Goal: Task Accomplishment & Management: Complete application form

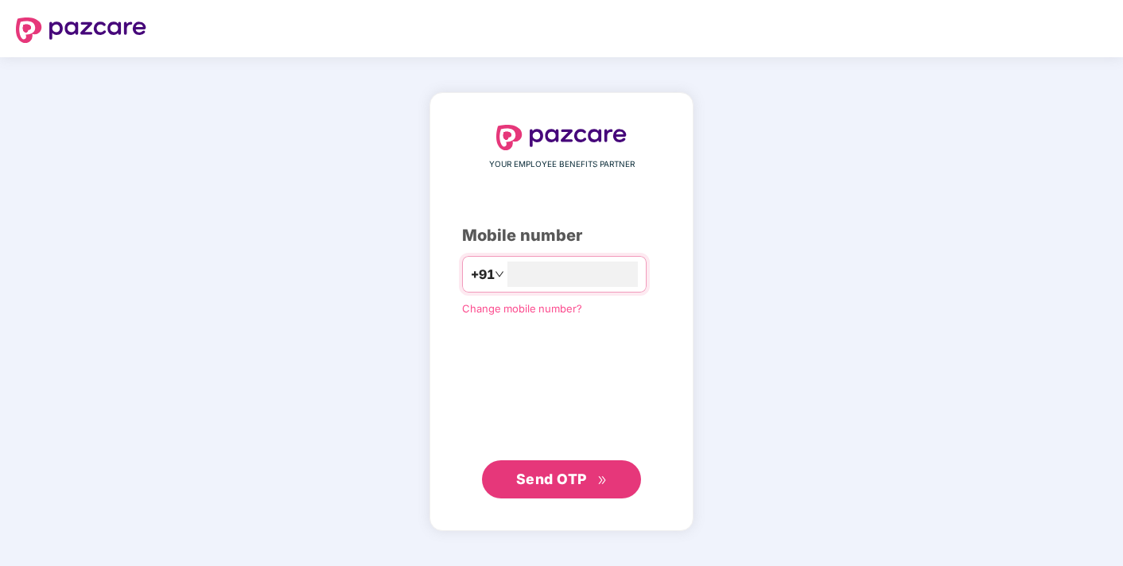
type input "**********"
click at [560, 483] on span "Send OTP" at bounding box center [551, 479] width 71 height 17
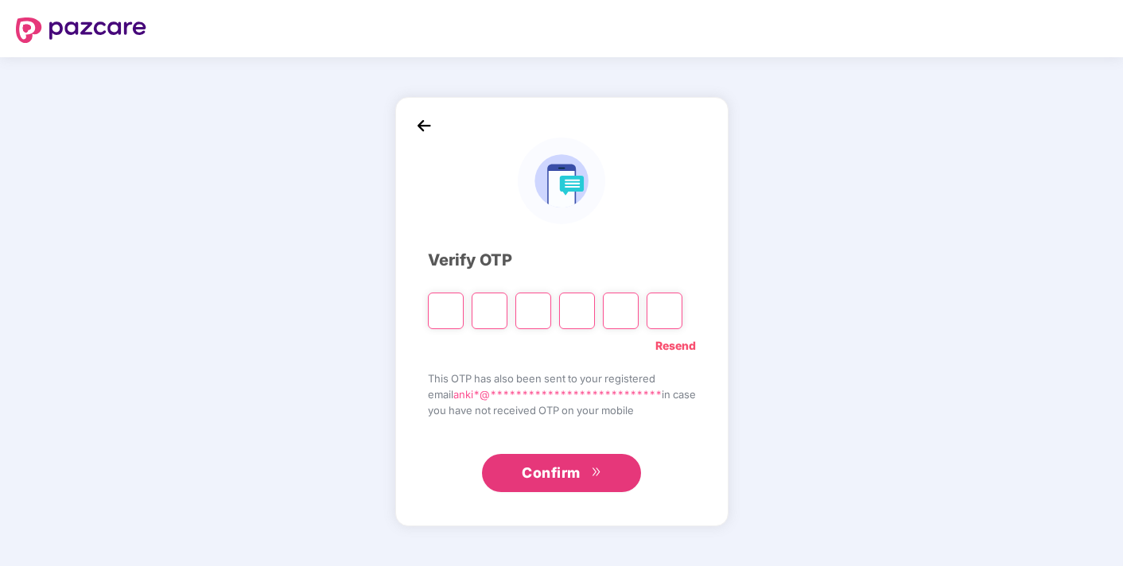
type input "*"
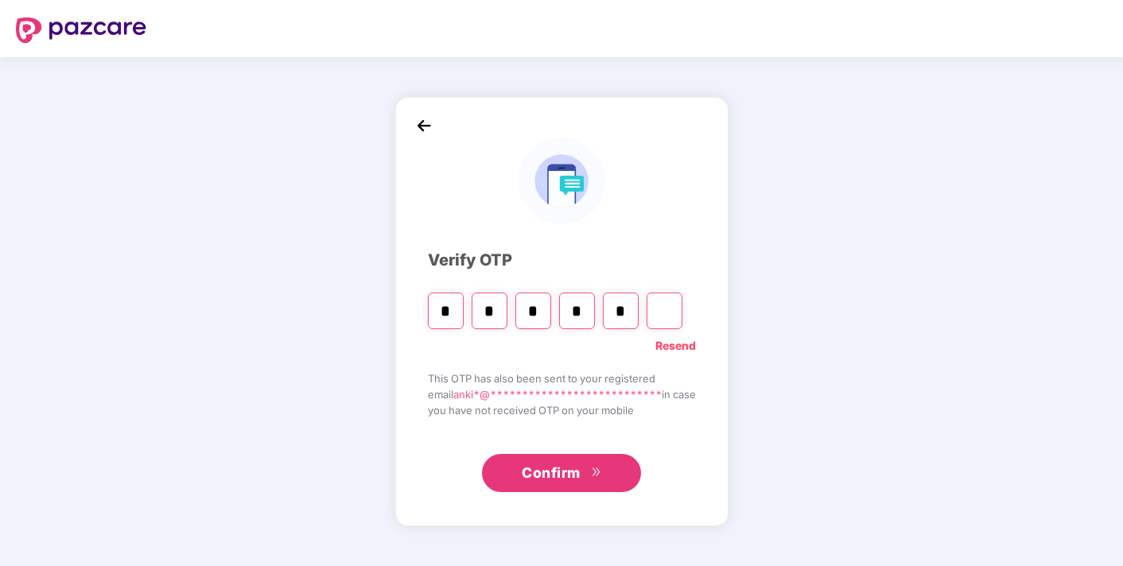
type input "*"
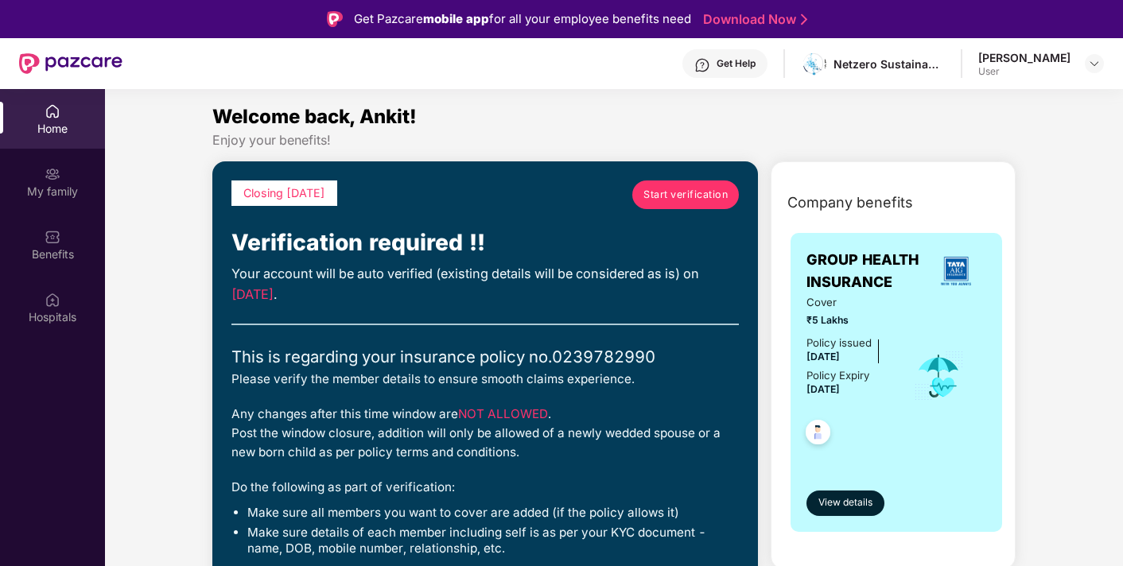
click at [695, 192] on span "Start verification" at bounding box center [685, 195] width 84 height 16
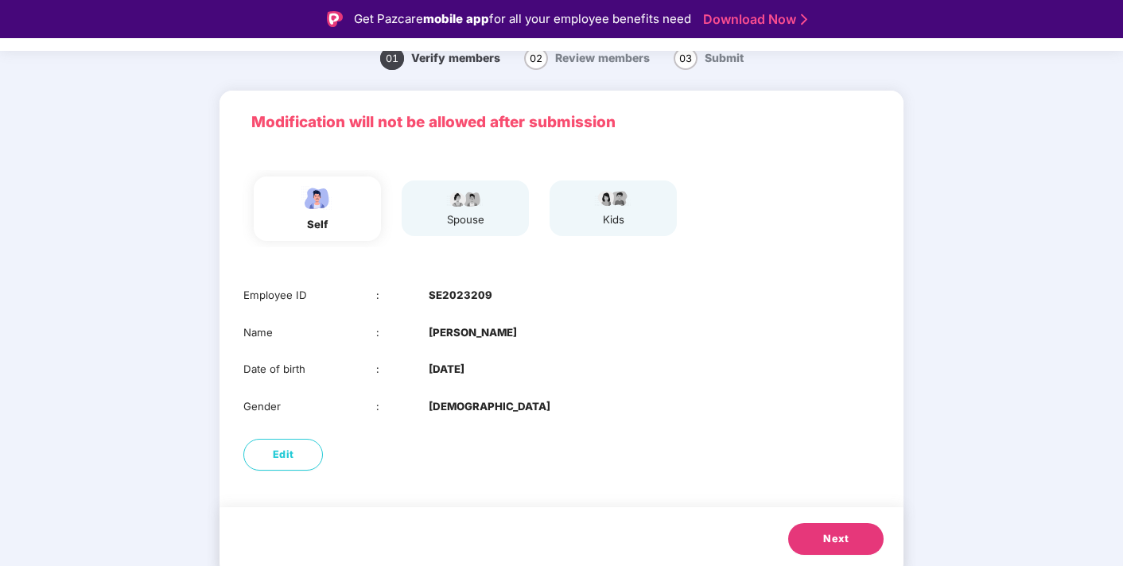
scroll to position [60, 0]
click at [839, 538] on span "Next" at bounding box center [835, 540] width 25 height 16
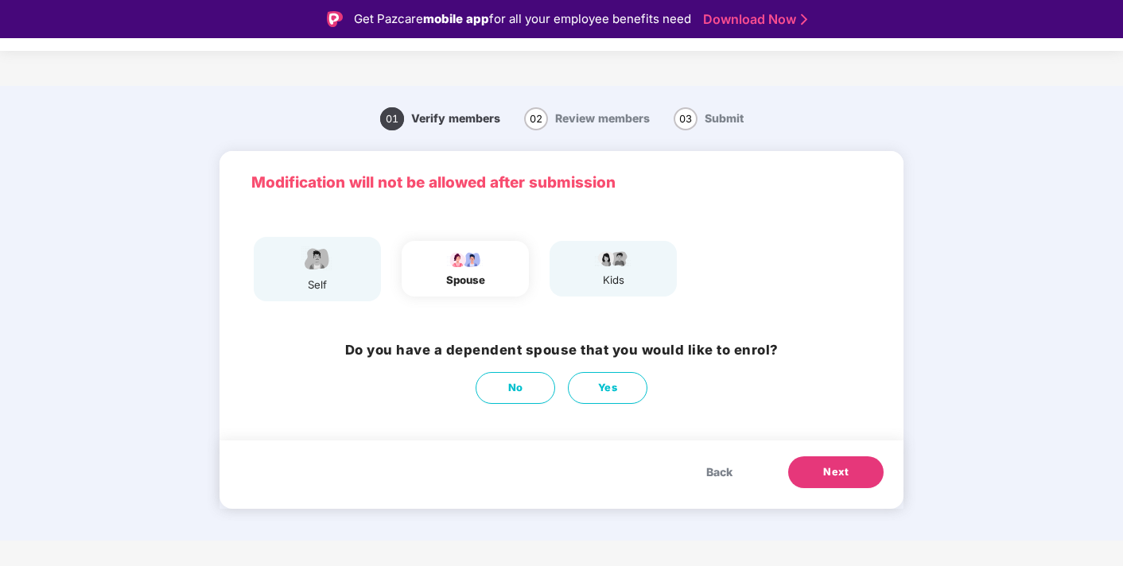
scroll to position [0, 0]
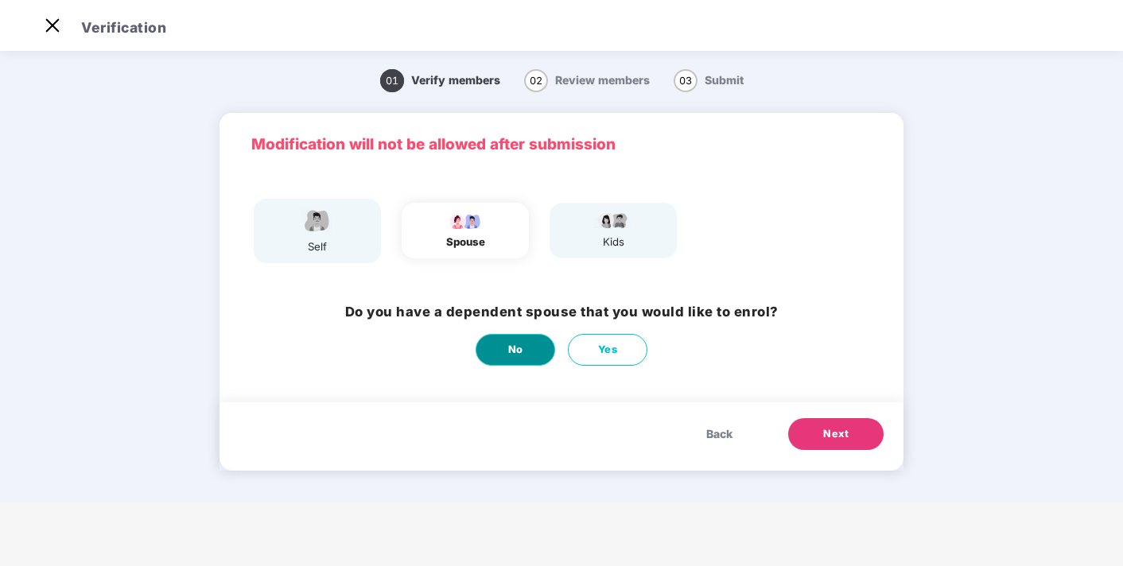
click at [530, 355] on button "No" at bounding box center [516, 350] width 80 height 32
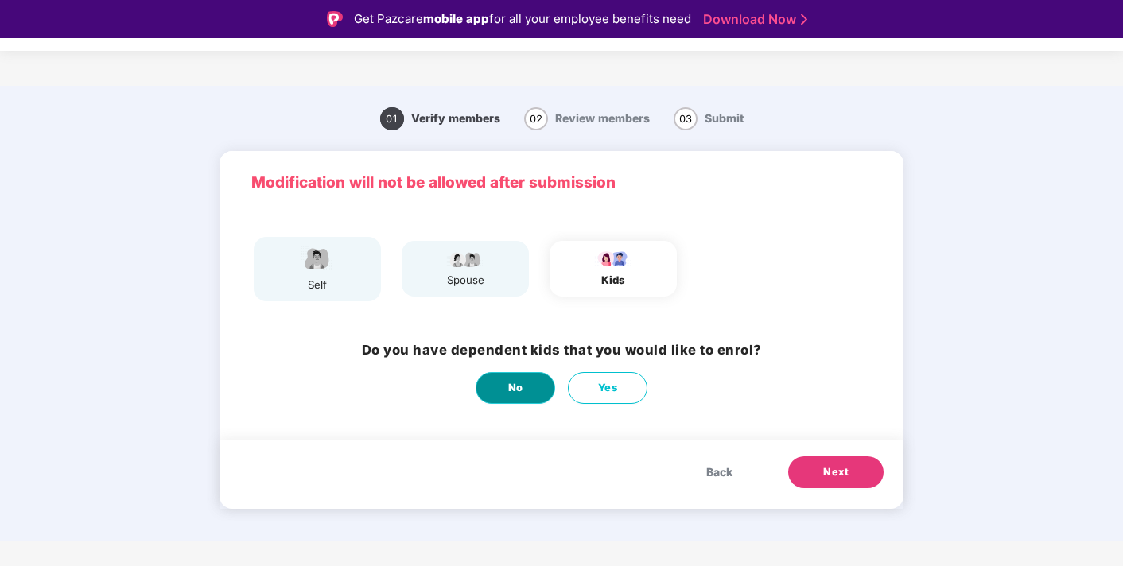
click at [491, 387] on button "No" at bounding box center [516, 388] width 80 height 32
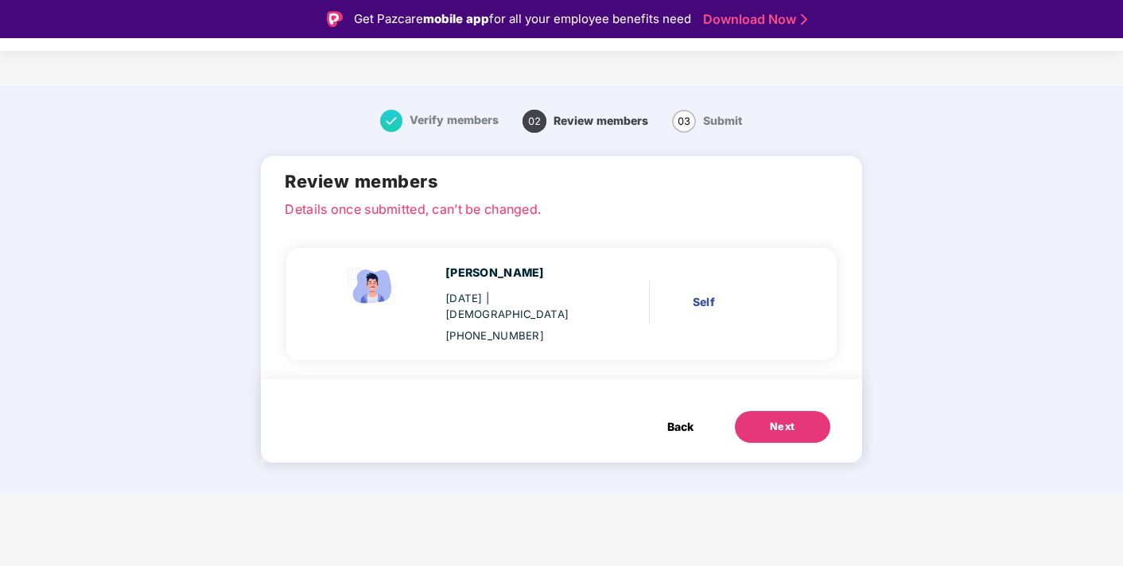
click at [665, 414] on button "Back" at bounding box center [680, 427] width 58 height 32
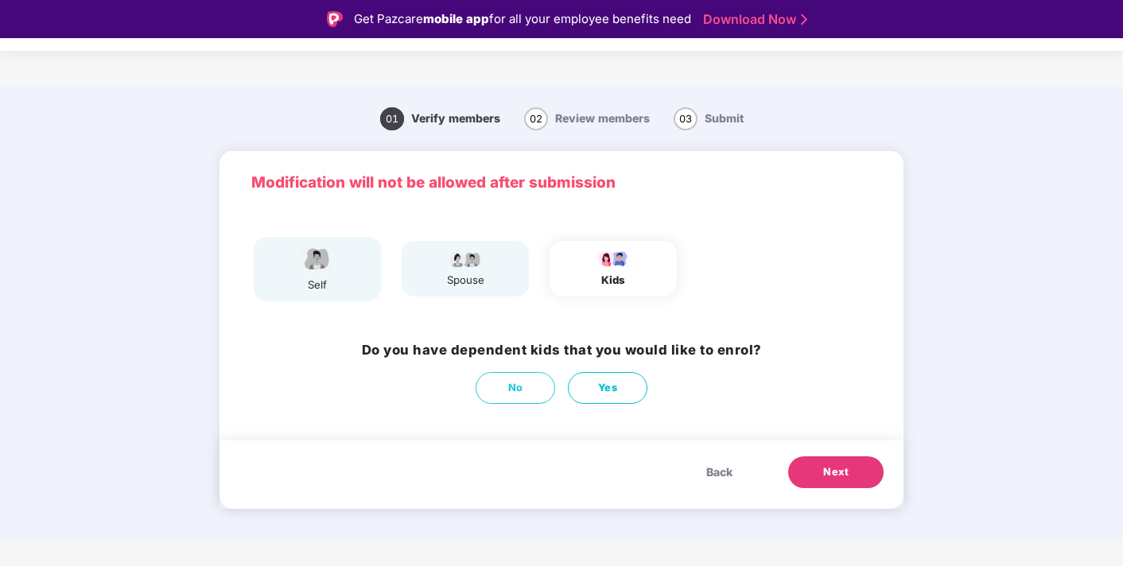
scroll to position [38, 0]
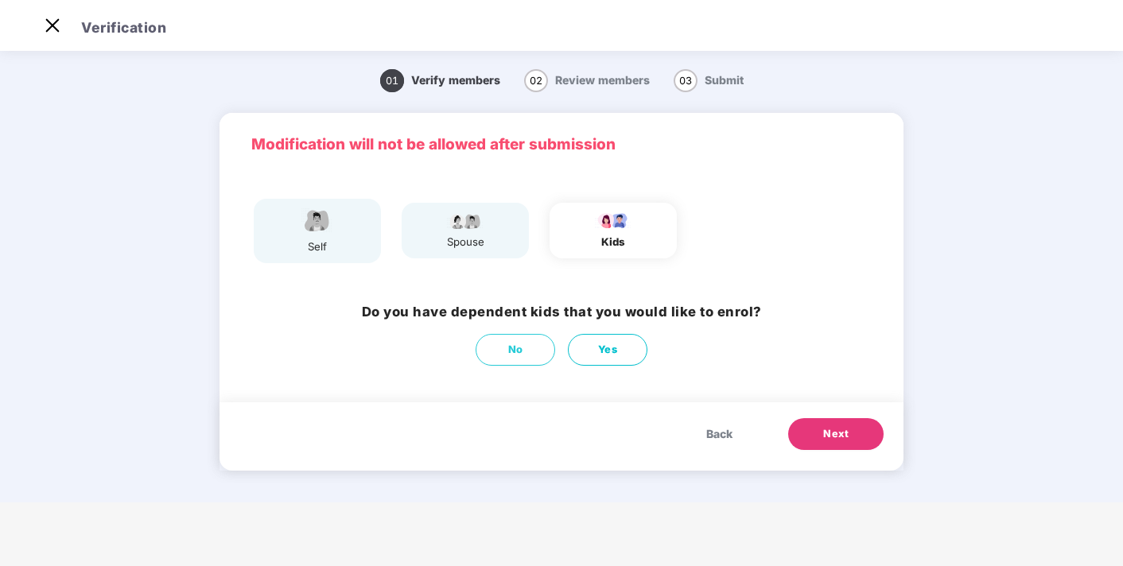
click at [709, 433] on span "Back" at bounding box center [719, 434] width 26 height 17
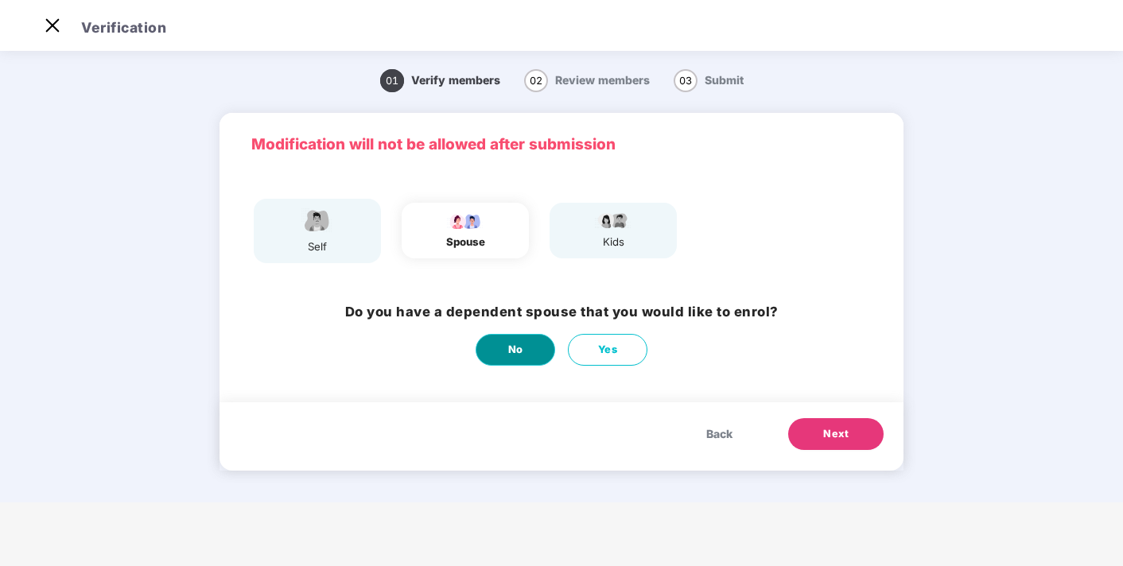
click at [499, 356] on button "No" at bounding box center [516, 350] width 80 height 32
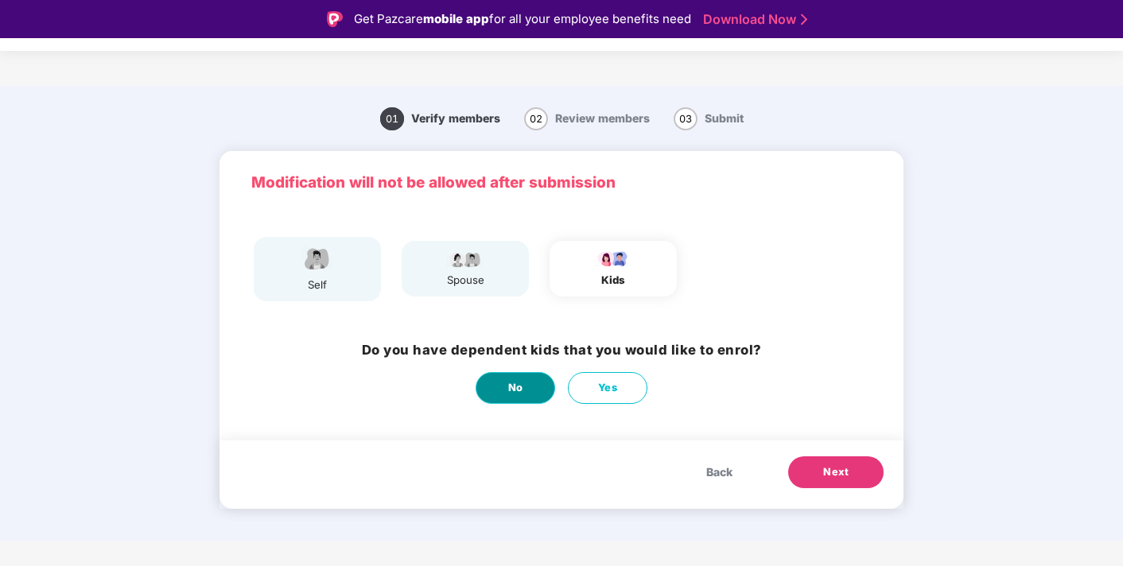
click at [510, 381] on span "No" at bounding box center [515, 388] width 15 height 16
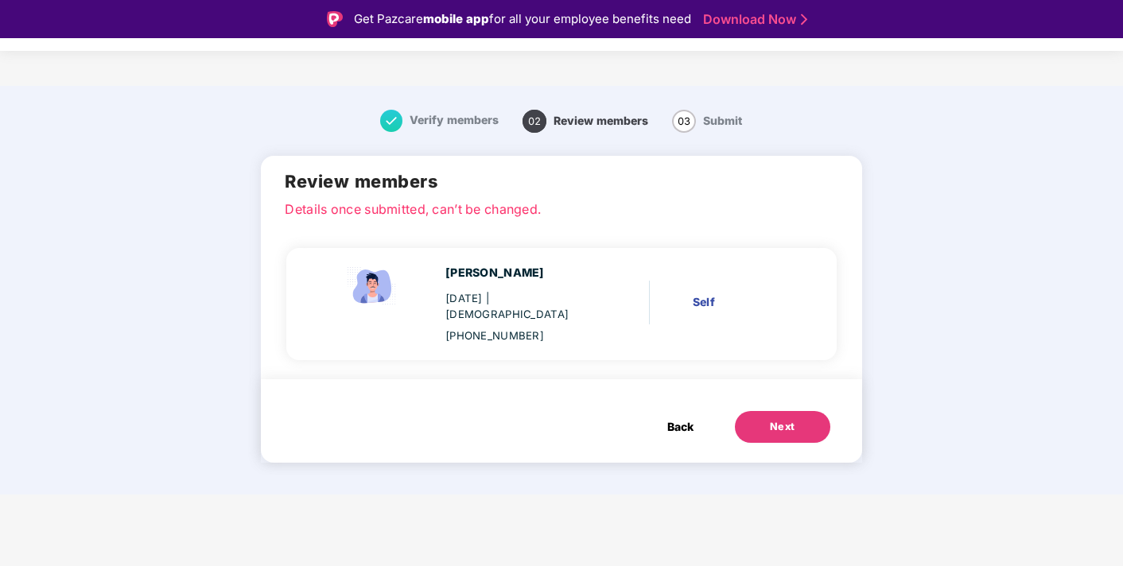
click at [775, 419] on div "Next" at bounding box center [782, 427] width 25 height 16
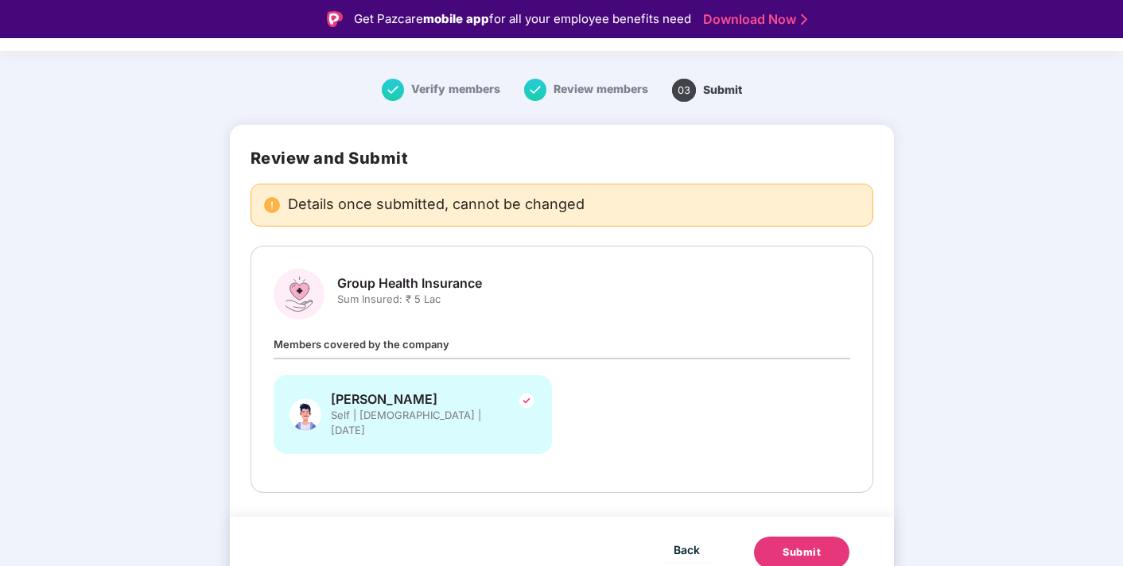
scroll to position [30, 0]
click at [786, 546] on div "Submit" at bounding box center [802, 554] width 38 height 16
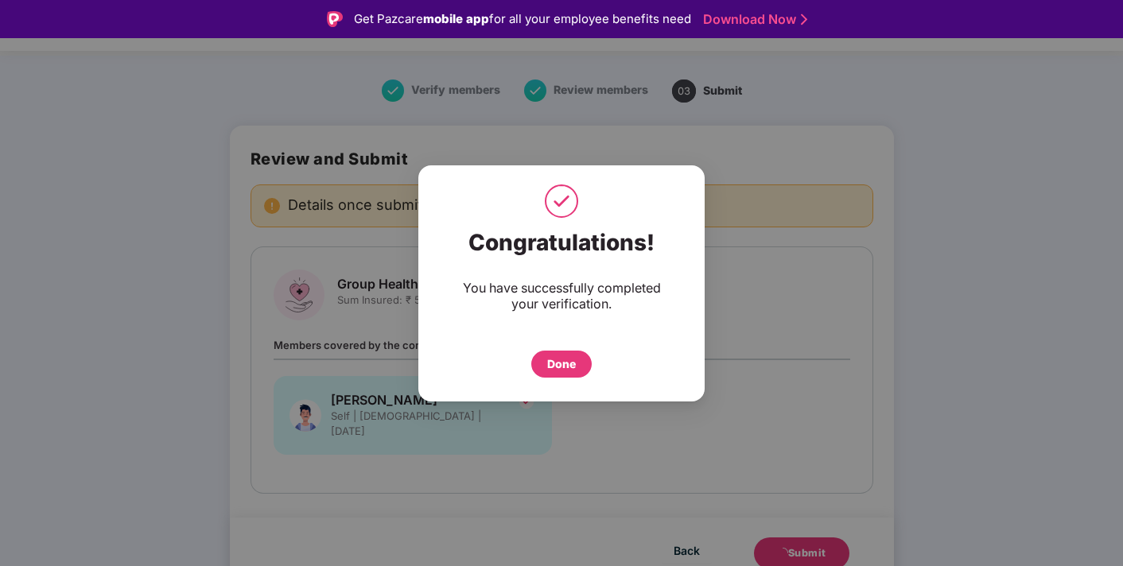
click at [566, 364] on div "Done" at bounding box center [561, 364] width 29 height 17
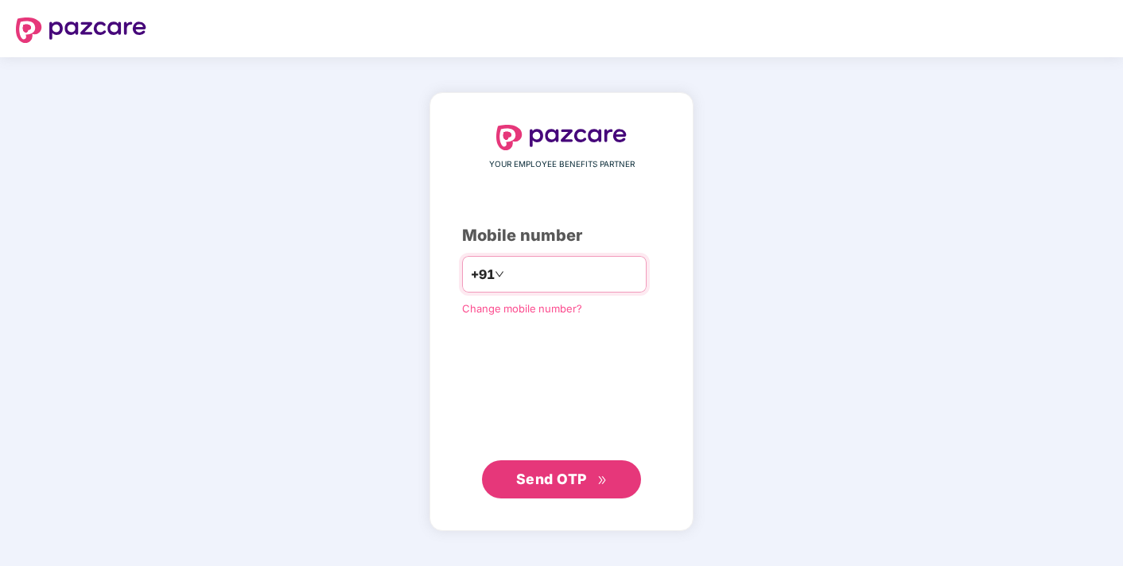
type input "**********"
click at [548, 496] on button "Send OTP" at bounding box center [561, 480] width 159 height 38
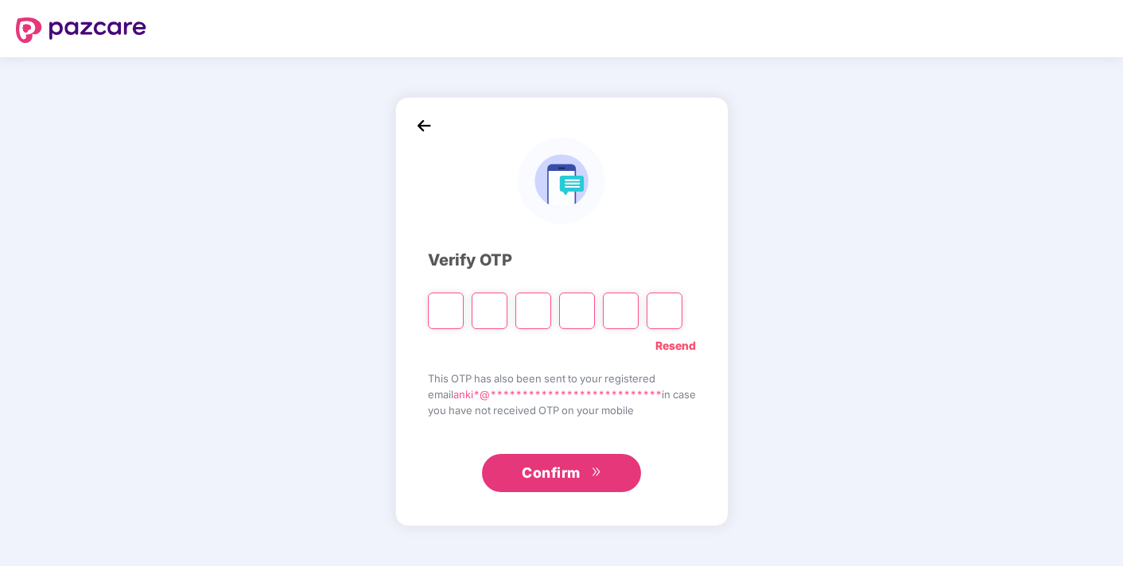
type input "*"
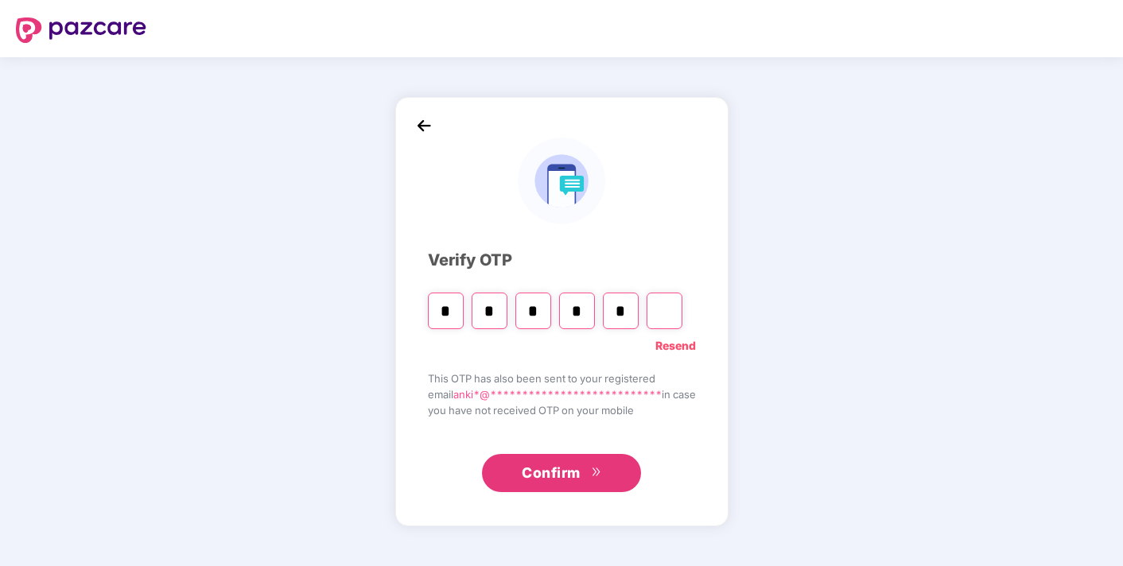
type input "*"
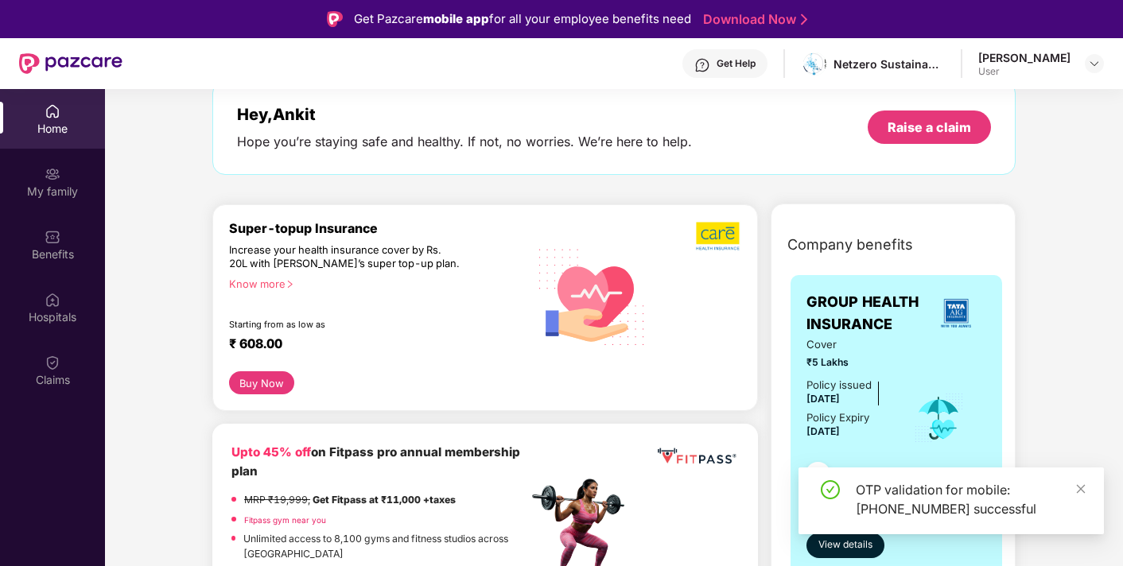
scroll to position [103, 0]
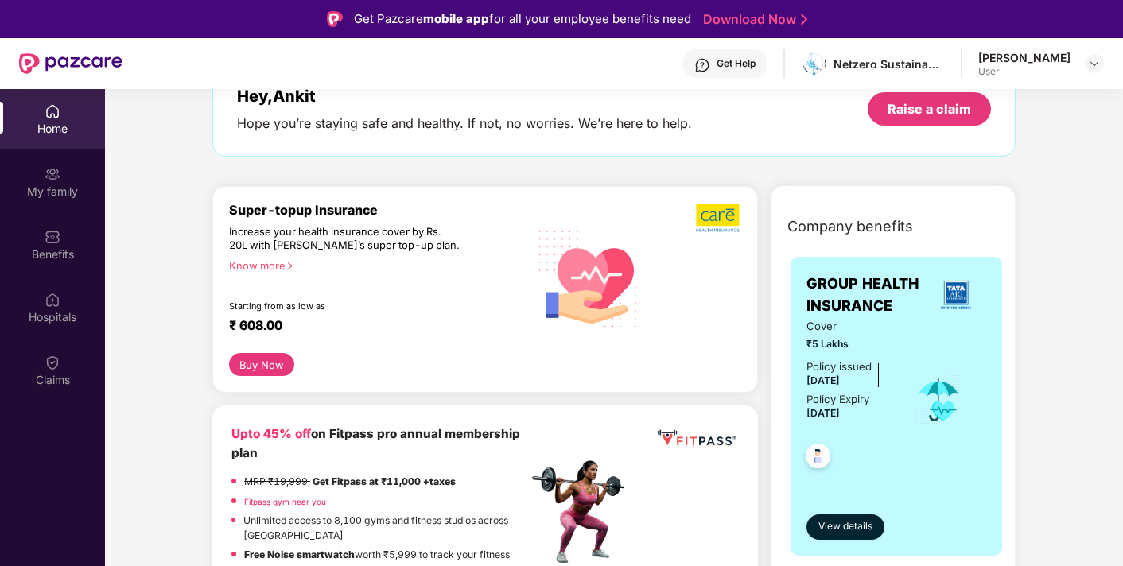
click at [1078, 77] on div "[PERSON_NAME] User" at bounding box center [1041, 64] width 126 height 28
click at [1092, 64] on img at bounding box center [1094, 63] width 13 height 13
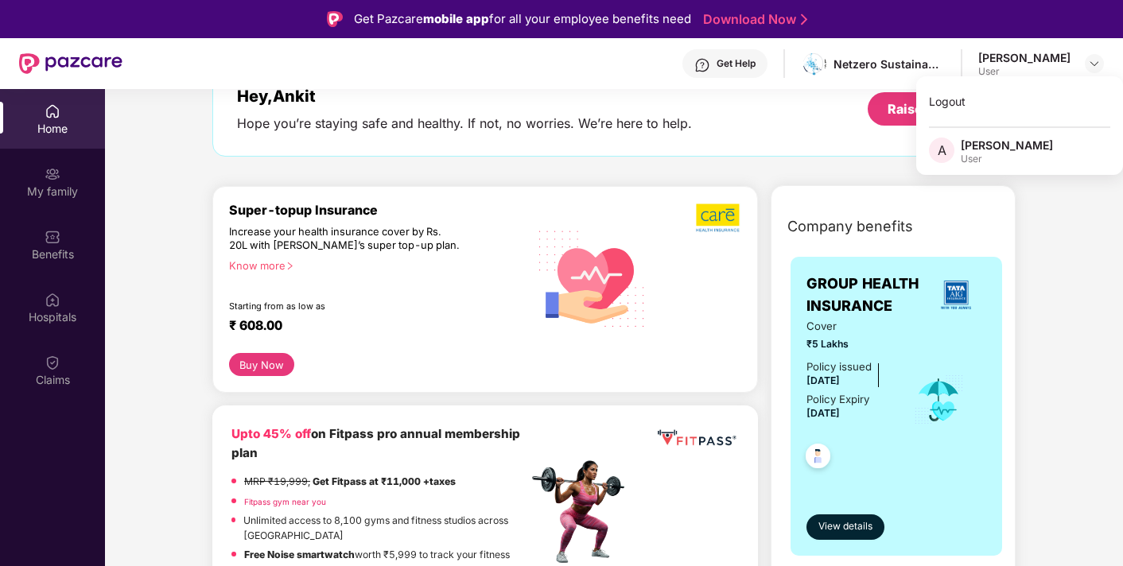
click at [1082, 58] on div "[PERSON_NAME] User" at bounding box center [1041, 64] width 126 height 28
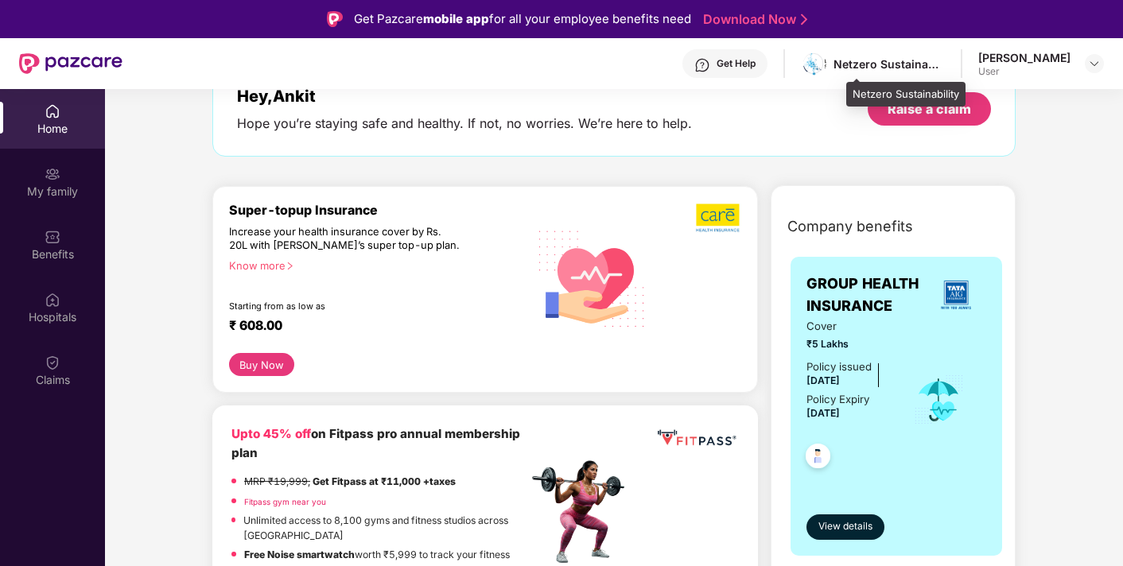
click at [945, 61] on div "Netzero Sustainability" at bounding box center [889, 63] width 111 height 15
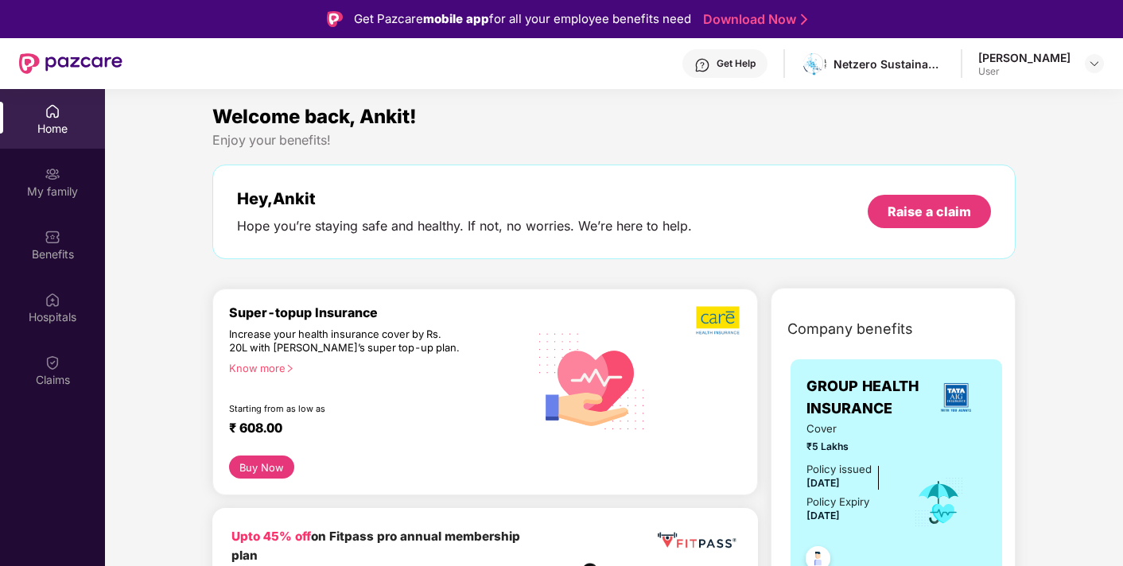
scroll to position [0, 0]
click at [60, 196] on div "My family" at bounding box center [52, 192] width 105 height 16
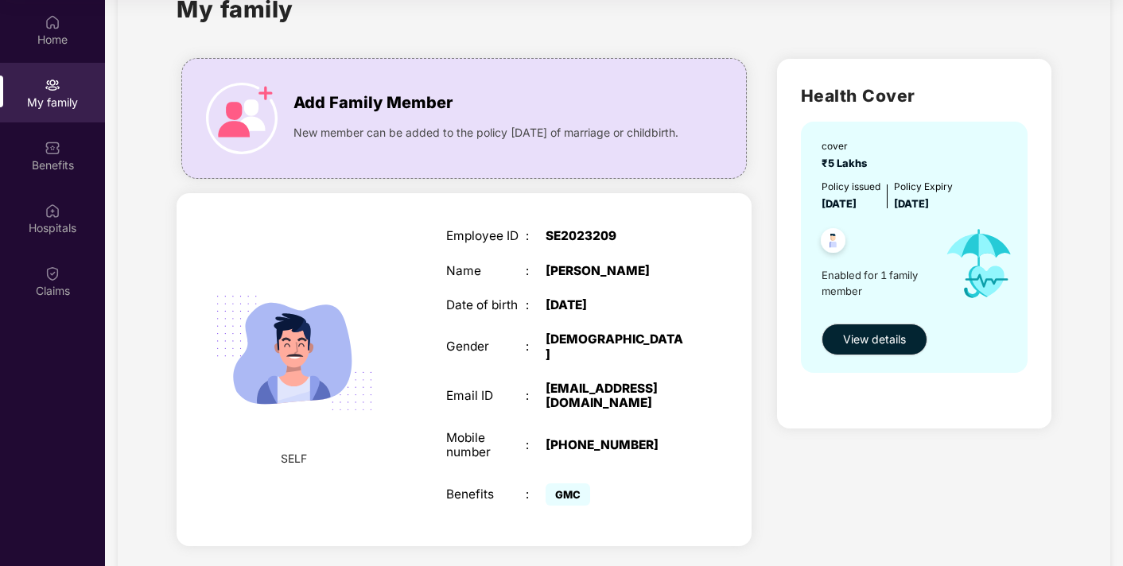
scroll to position [35, 0]
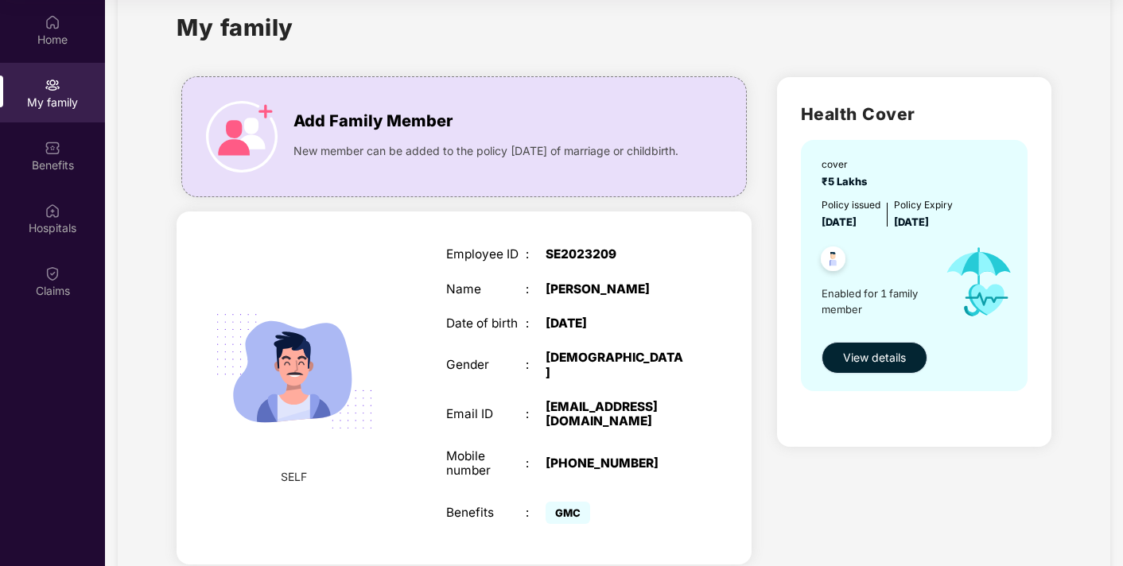
click at [873, 352] on span "View details" at bounding box center [874, 357] width 63 height 17
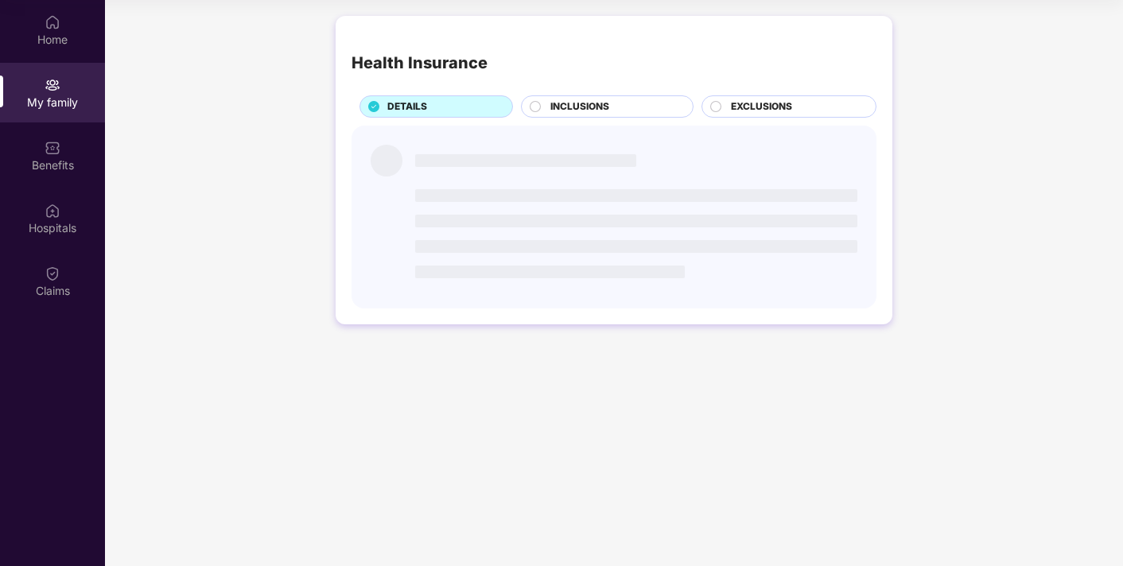
scroll to position [0, 0]
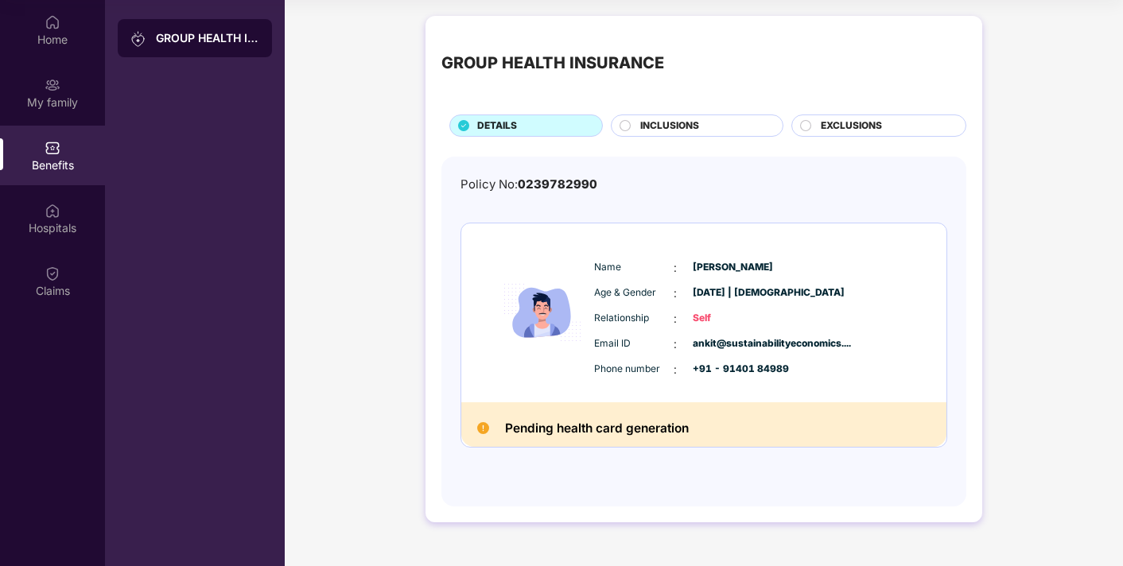
click at [709, 134] on div "INCLUSIONS" at bounding box center [703, 127] width 142 height 17
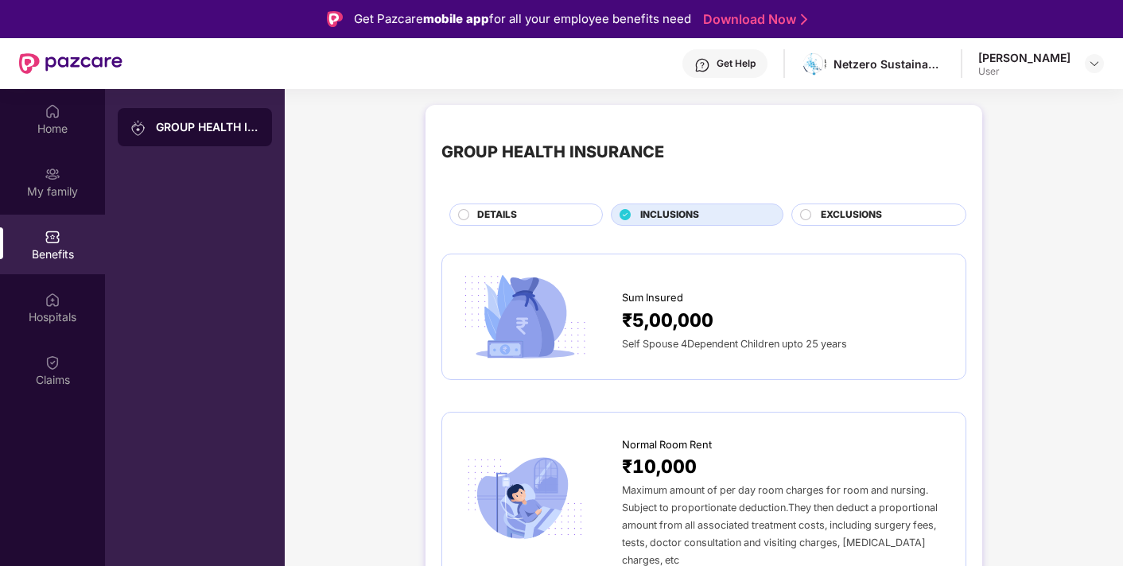
click at [845, 212] on span "EXCLUSIONS" at bounding box center [851, 215] width 61 height 15
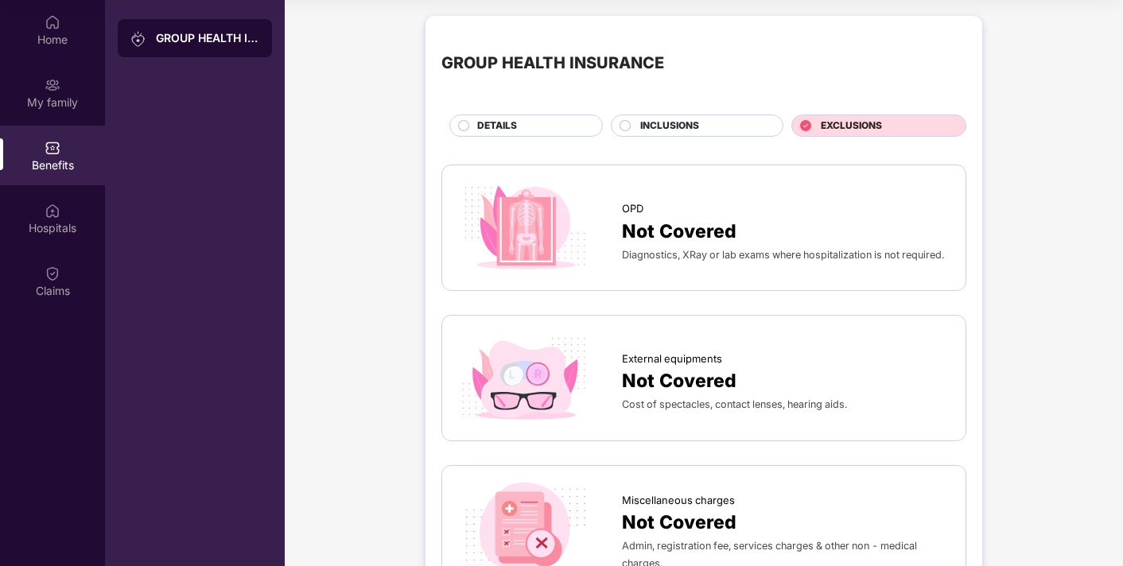
click at [476, 130] on div "DETAILS" at bounding box center [531, 127] width 125 height 17
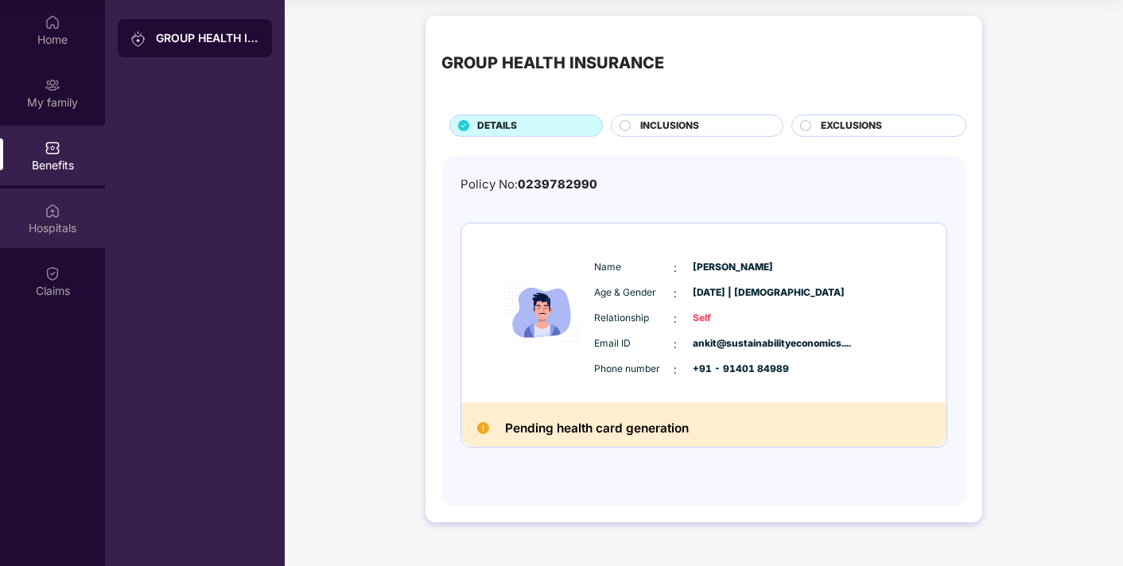
click at [69, 223] on div "Hospitals" at bounding box center [52, 228] width 105 height 16
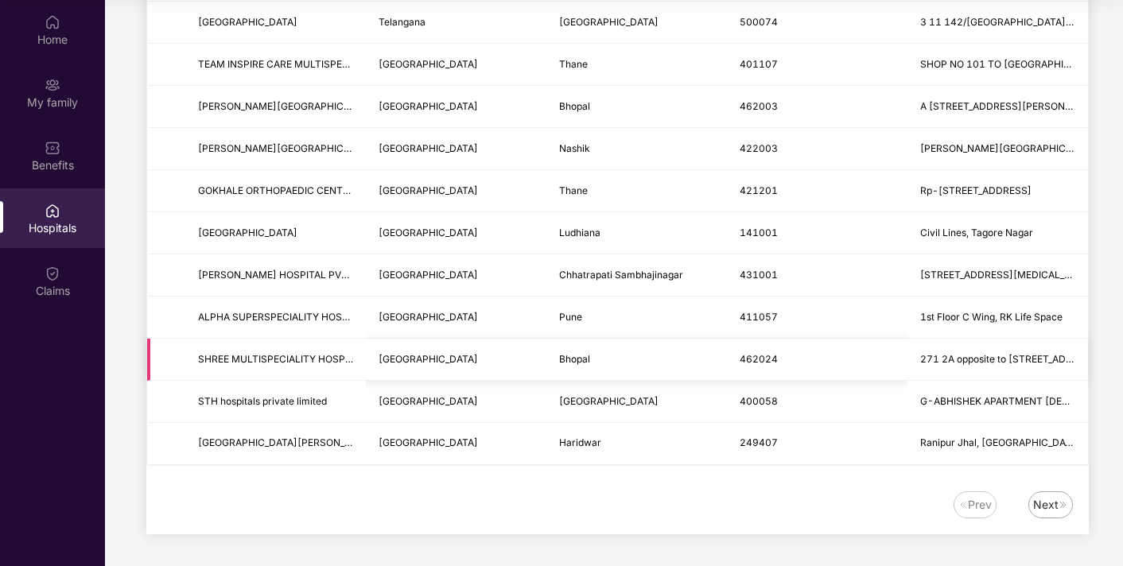
scroll to position [89, 0]
click at [75, 285] on div "Claims" at bounding box center [52, 290] width 105 height 16
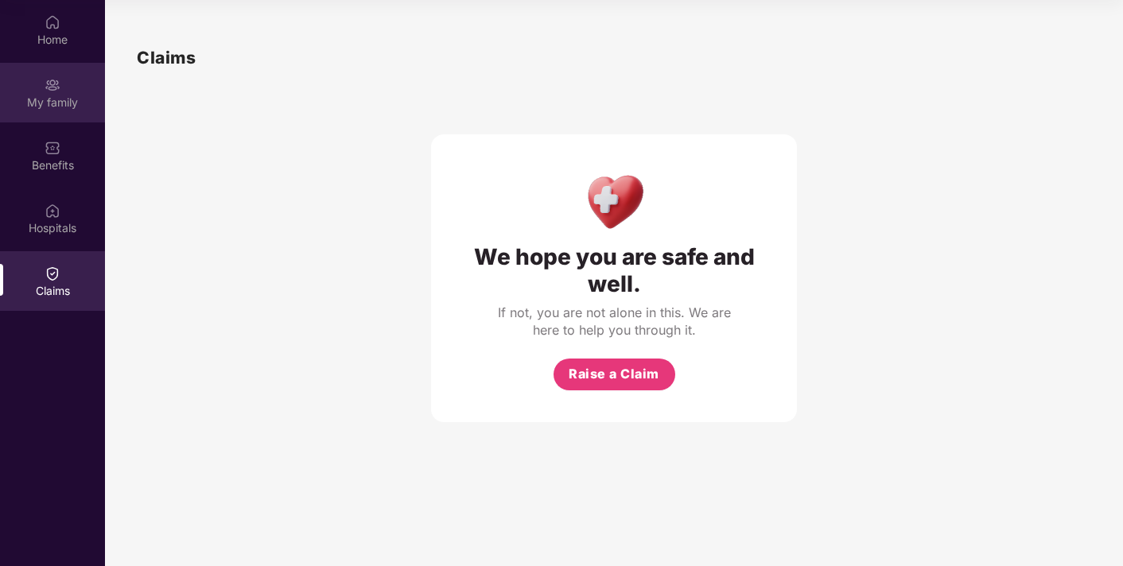
click at [41, 73] on div "My family" at bounding box center [52, 93] width 105 height 60
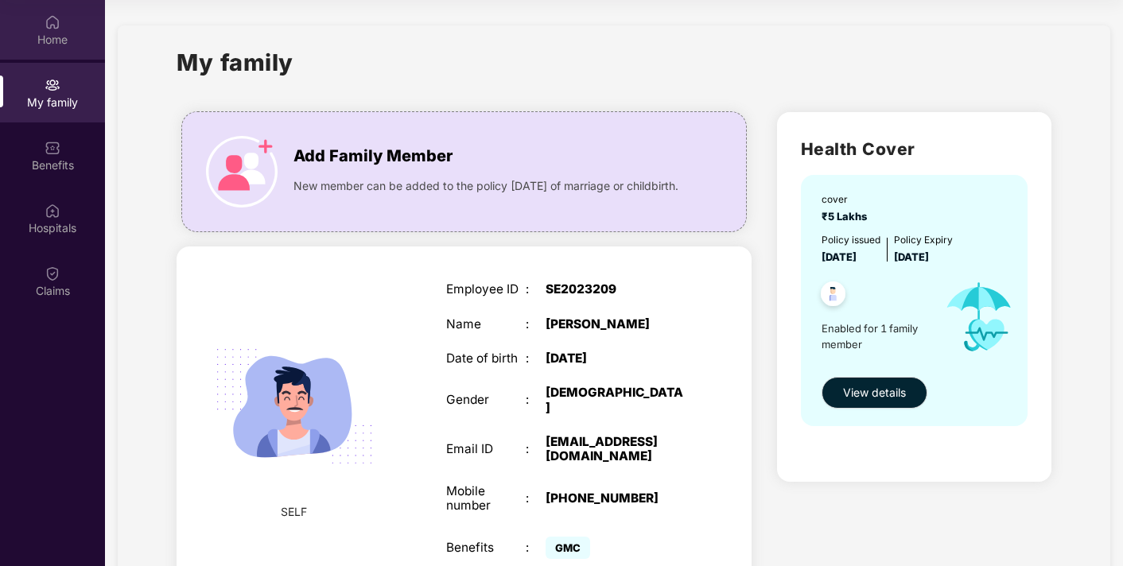
click at [37, 49] on div "Home" at bounding box center [52, 30] width 105 height 60
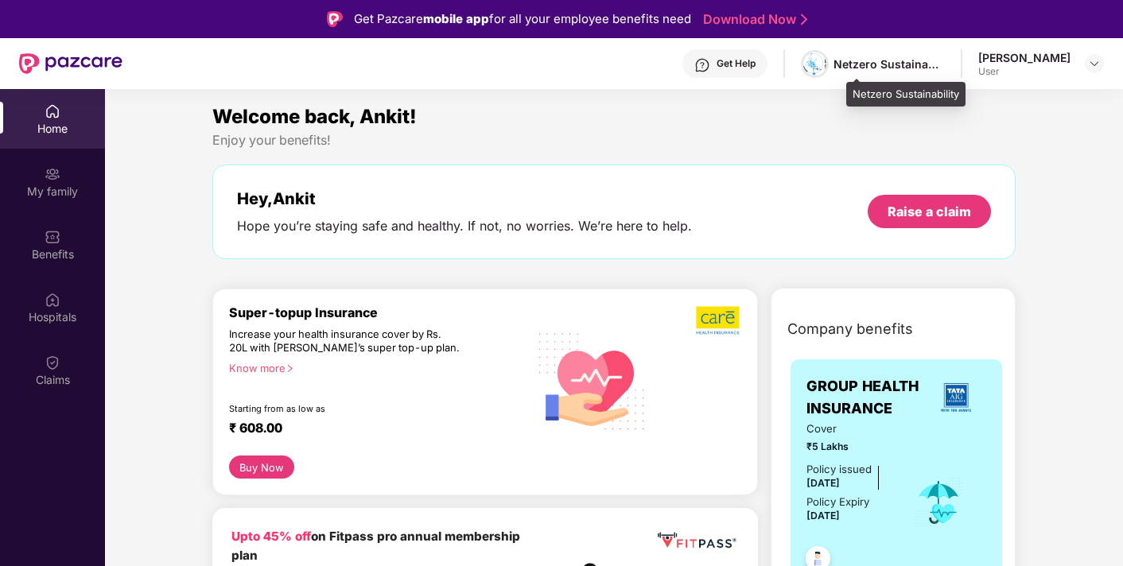
click at [826, 59] on img at bounding box center [814, 63] width 23 height 23
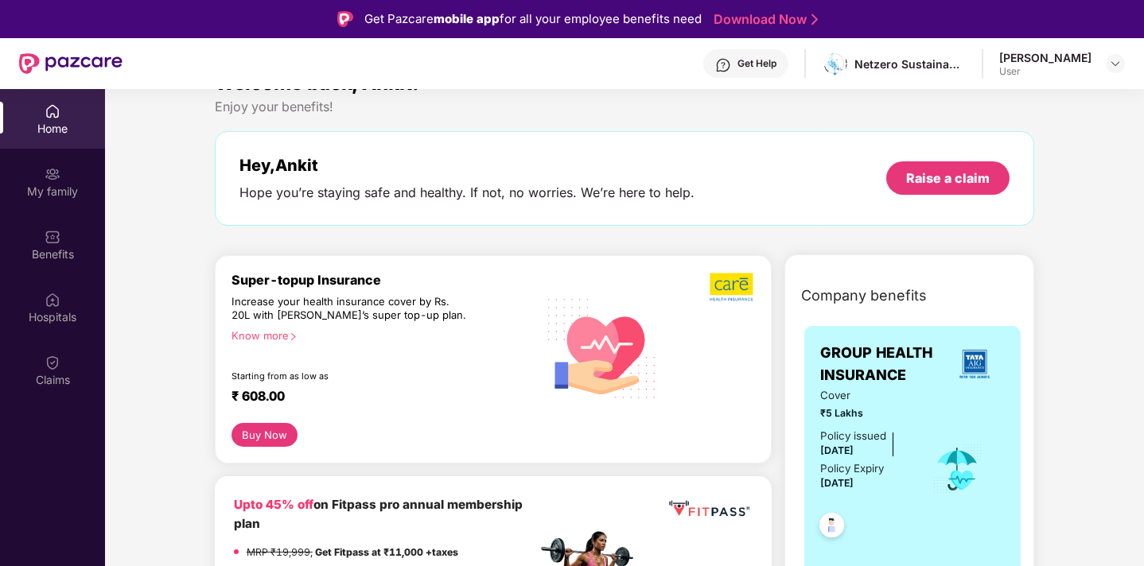
scroll to position [52, 0]
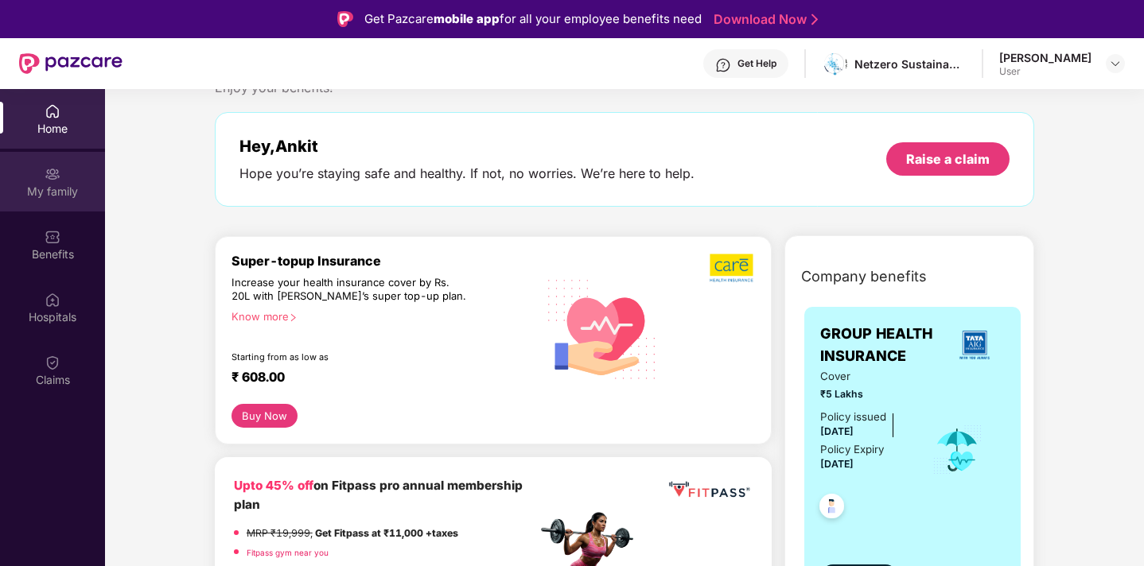
click at [44, 201] on div "My family" at bounding box center [52, 182] width 105 height 60
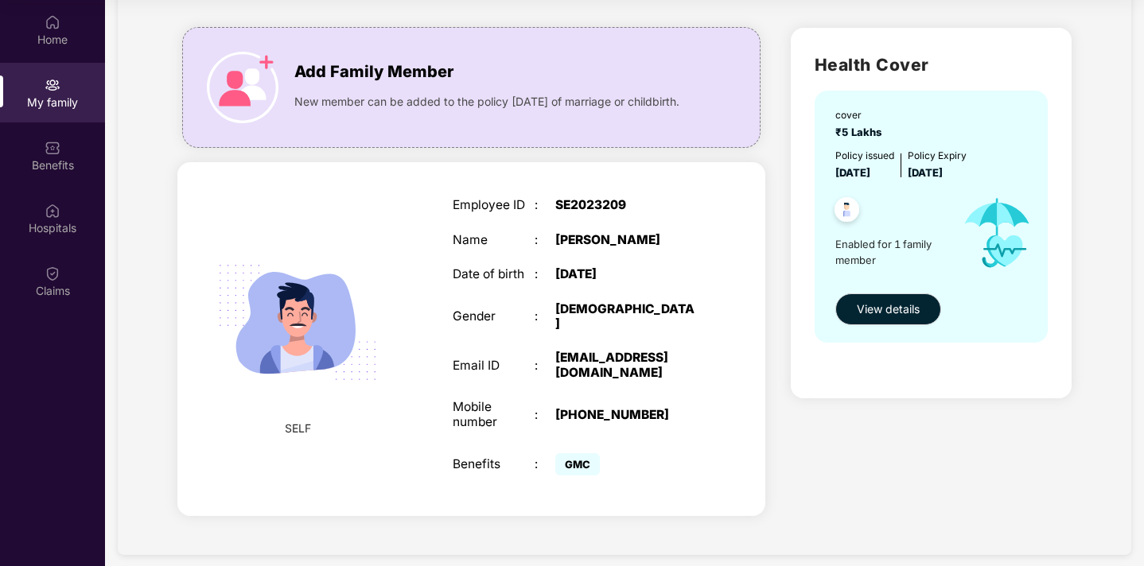
scroll to position [0, 0]
